Goal: Task Accomplishment & Management: Manage account settings

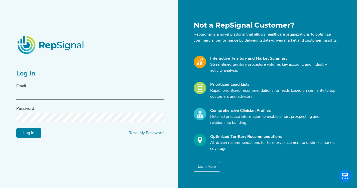
type input "[EMAIL_ADDRESS][DOMAIN_NAME]"
click at [37, 133] on input "Log in" at bounding box center [28, 133] width 25 height 10
type input "[EMAIL_ADDRESS][DOMAIN_NAME]"
click at [34, 138] on input "Log in" at bounding box center [28, 133] width 25 height 10
